Goal: Find specific page/section: Find specific page/section

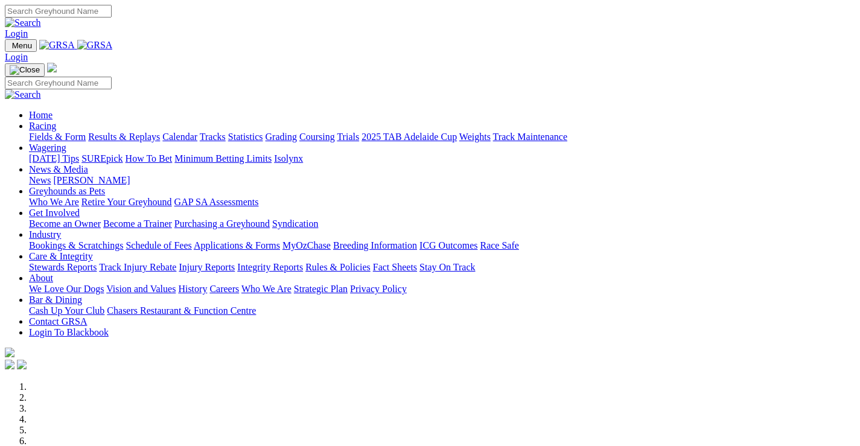
click at [66, 143] on link "Wagering" at bounding box center [47, 148] width 37 height 10
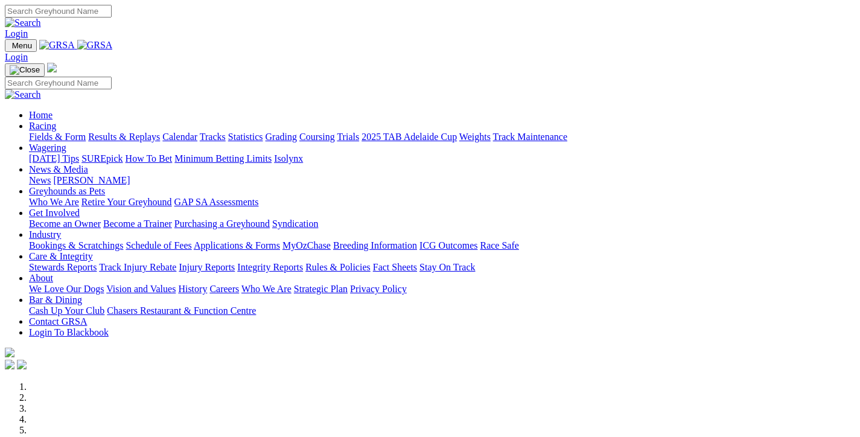
click at [56, 121] on link "Racing" at bounding box center [42, 126] width 27 height 10
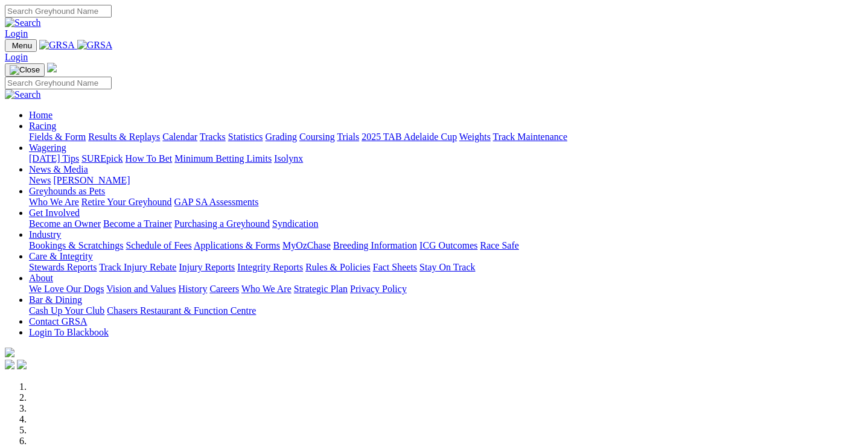
click at [56, 121] on link "Racing" at bounding box center [42, 126] width 27 height 10
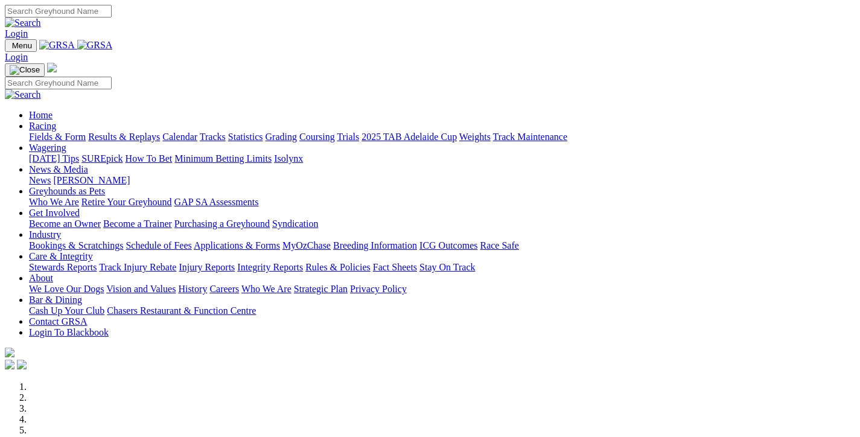
click at [58, 132] on link "Fields & Form" at bounding box center [57, 137] width 57 height 10
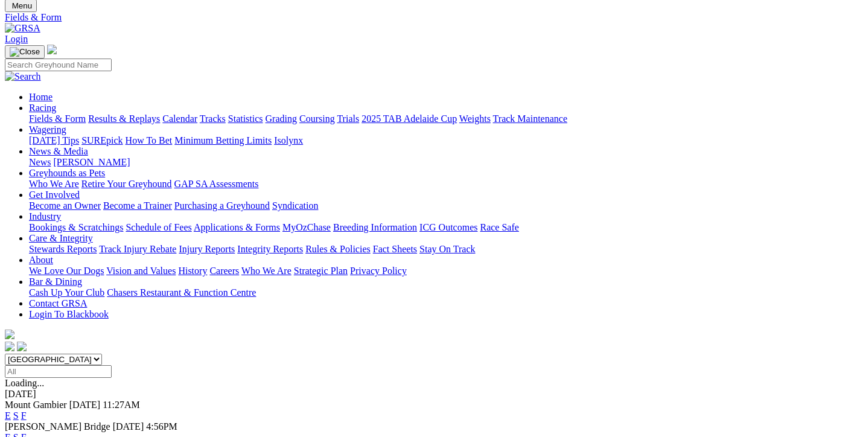
scroll to position [60, 0]
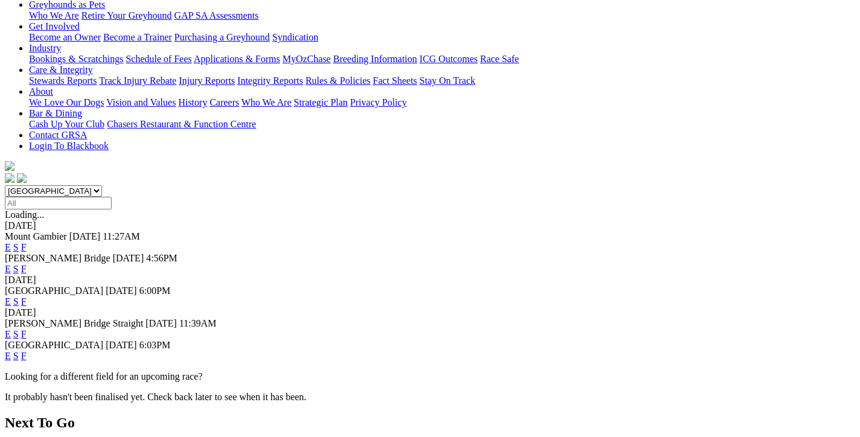
scroll to position [150, 0]
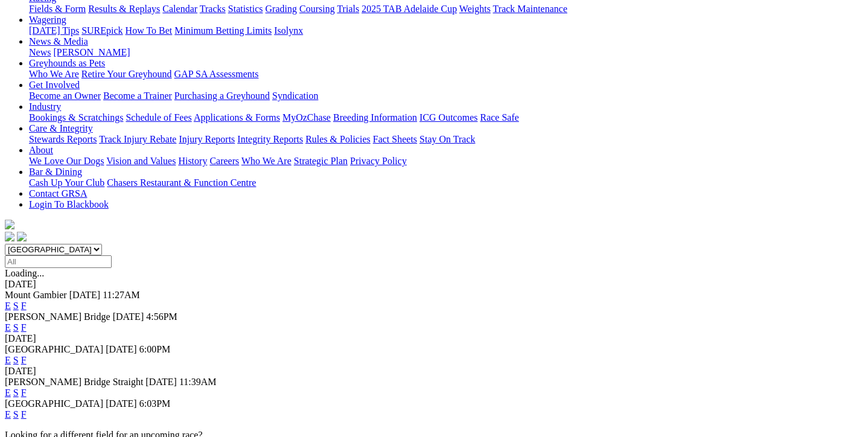
click at [27, 388] on link "F" at bounding box center [23, 393] width 5 height 10
